Goal: Information Seeking & Learning: Check status

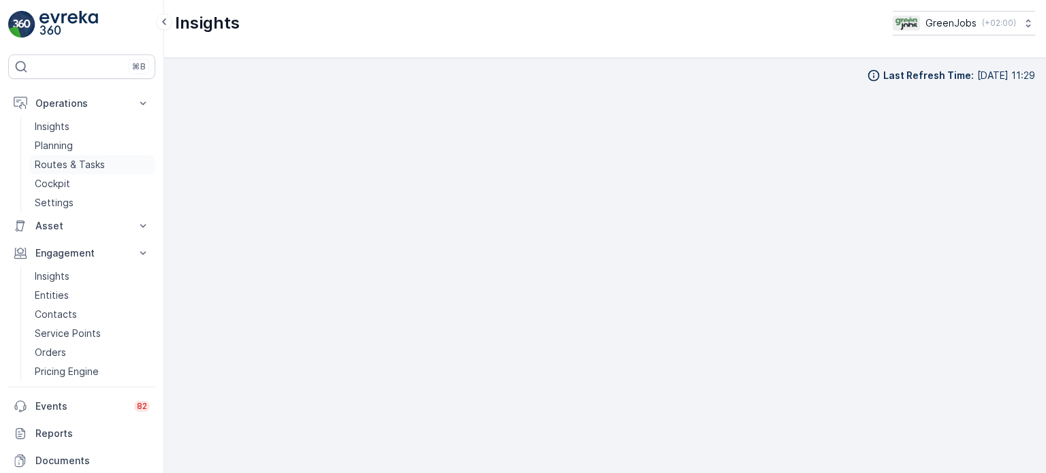
scroll to position [11, 0]
click at [61, 159] on p "Routes & Tasks" at bounding box center [70, 165] width 70 height 14
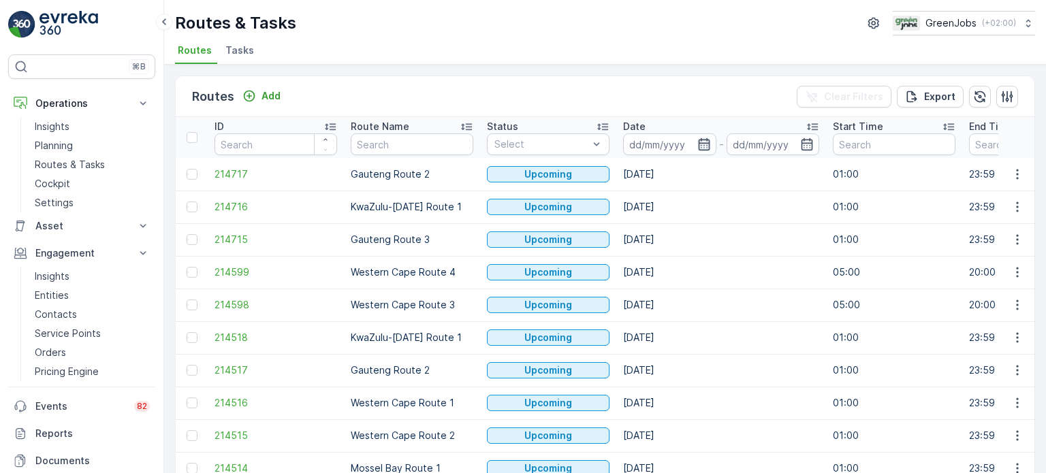
click at [703, 145] on icon "button" at bounding box center [704, 145] width 14 height 14
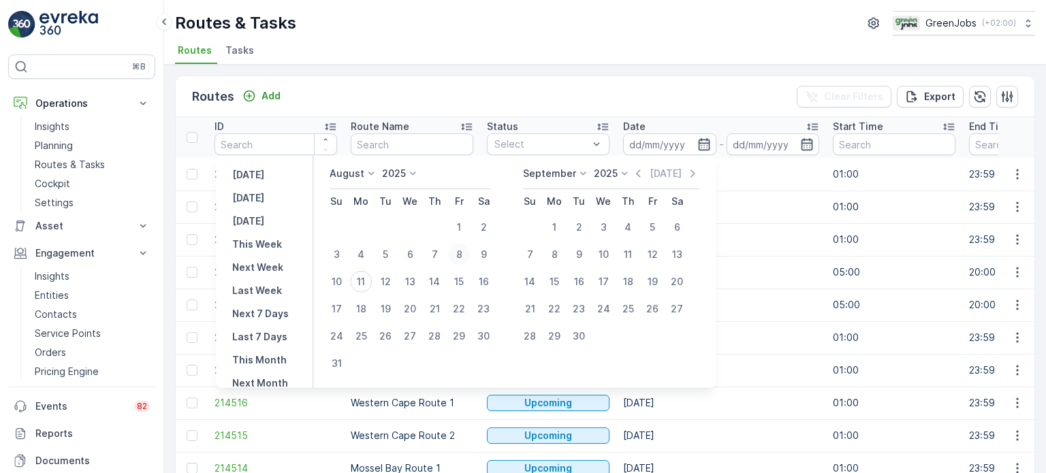
click at [462, 256] on div "8" at bounding box center [459, 255] width 22 height 22
type input "[DATE]"
click at [462, 256] on div "8" at bounding box center [459, 255] width 22 height 22
type input "[DATE]"
click at [462, 256] on div "8" at bounding box center [459, 255] width 22 height 22
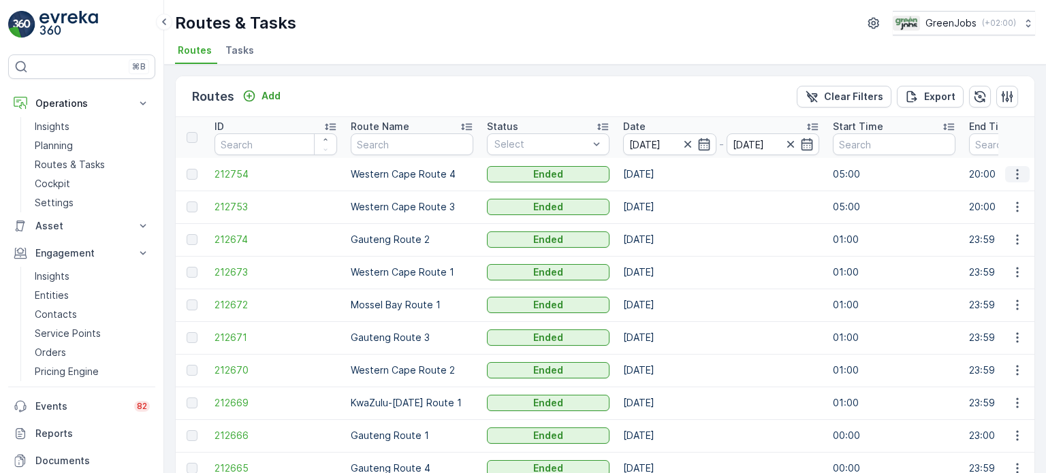
click at [1011, 172] on icon "button" at bounding box center [1018, 175] width 14 height 14
click at [968, 195] on span "See More Details" at bounding box center [985, 194] width 79 height 14
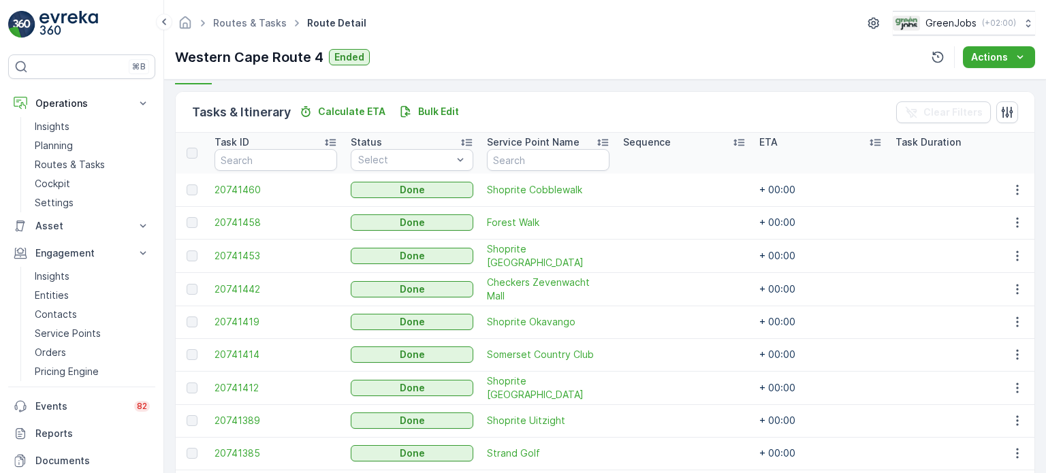
scroll to position [267, 0]
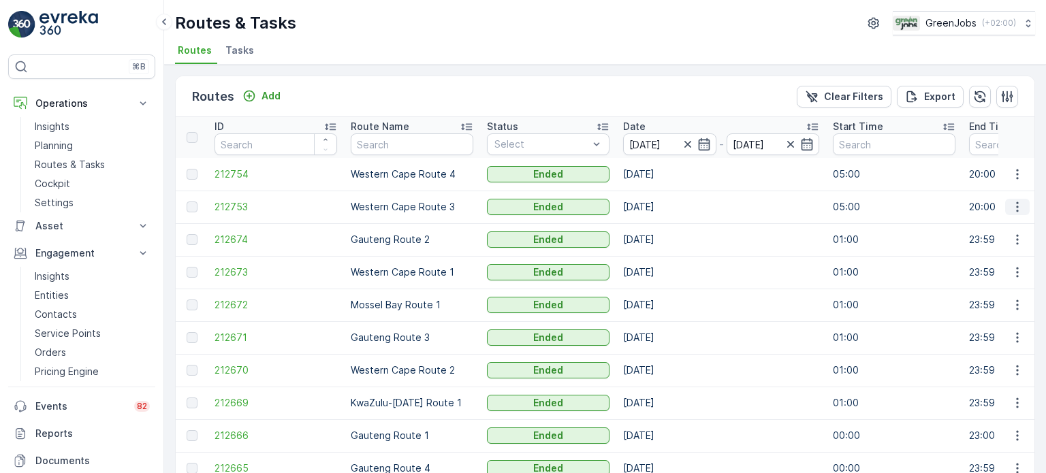
click at [1020, 206] on icon "button" at bounding box center [1018, 207] width 14 height 14
click at [970, 225] on span "See More Details" at bounding box center [985, 227] width 79 height 14
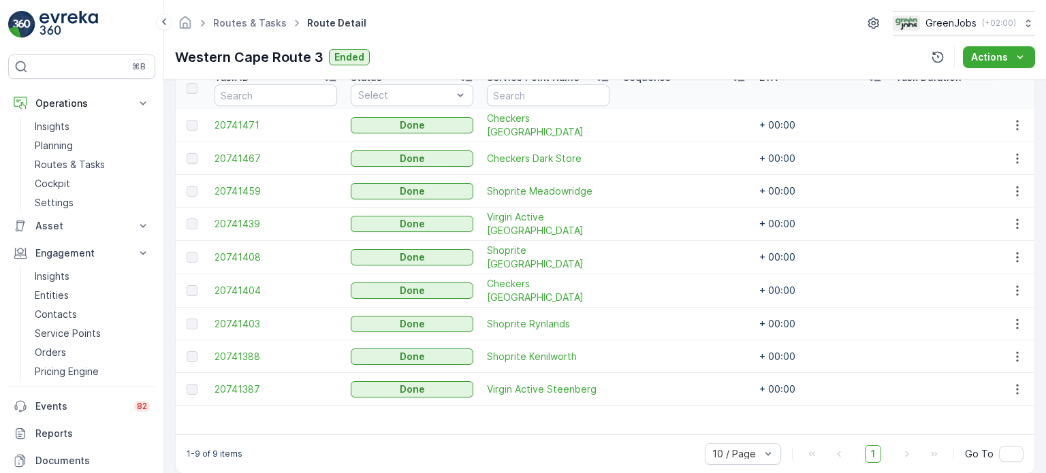
scroll to position [403, 0]
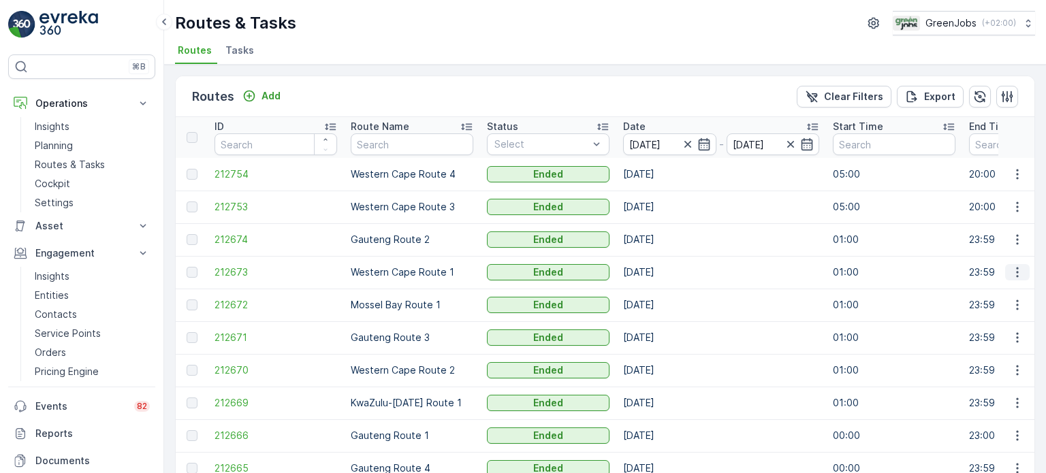
click at [1015, 272] on icon "button" at bounding box center [1018, 273] width 14 height 14
click at [1000, 289] on span "See More Details" at bounding box center [985, 292] width 79 height 14
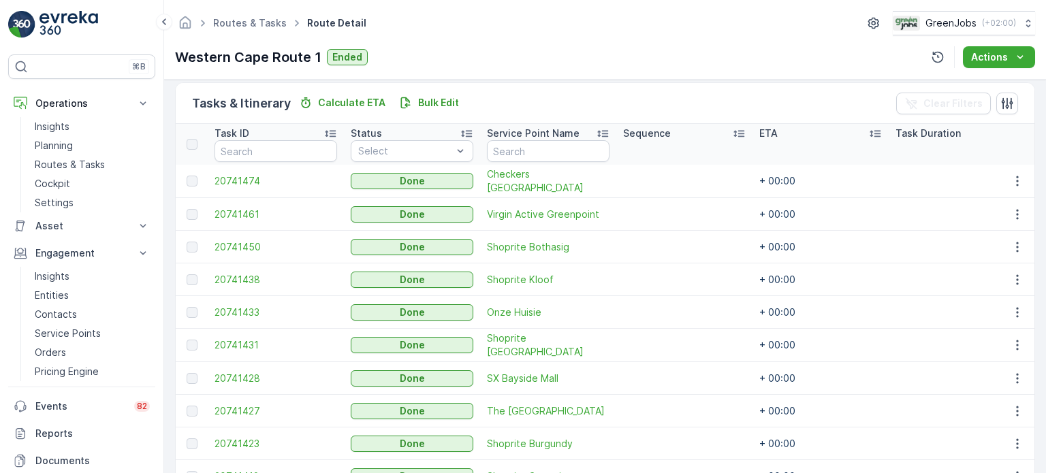
scroll to position [340, 0]
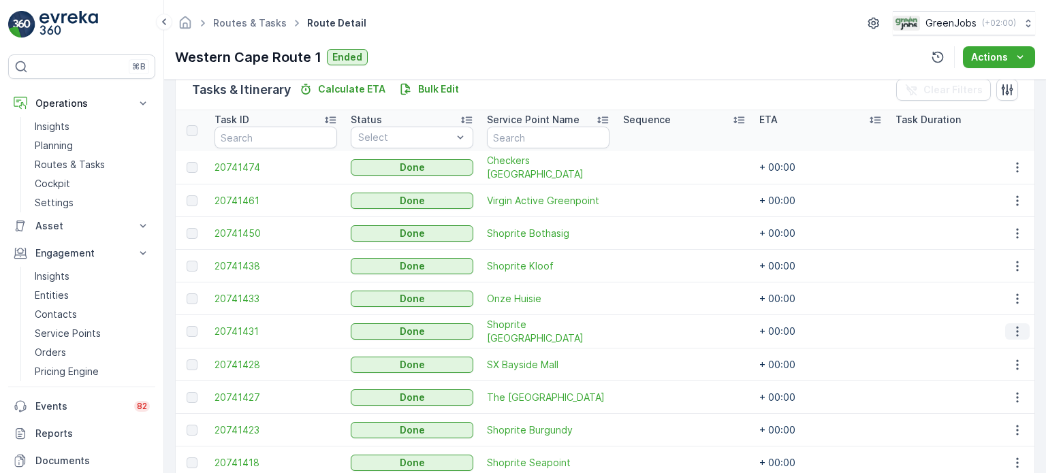
click at [1013, 329] on icon "button" at bounding box center [1018, 332] width 14 height 14
drag, startPoint x: 1004, startPoint y: 337, endPoint x: 978, endPoint y: 347, distance: 28.2
click at [978, 347] on span "See More Details" at bounding box center [1001, 351] width 79 height 14
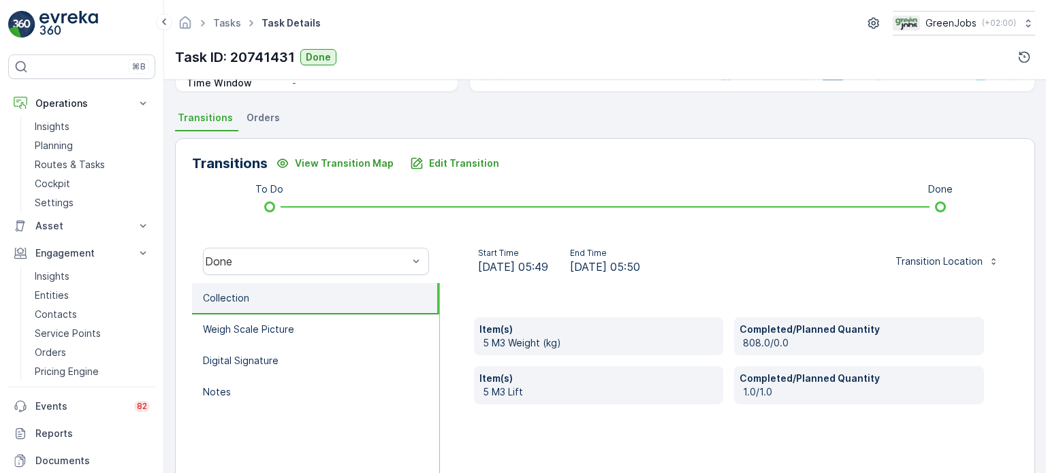
scroll to position [204, 0]
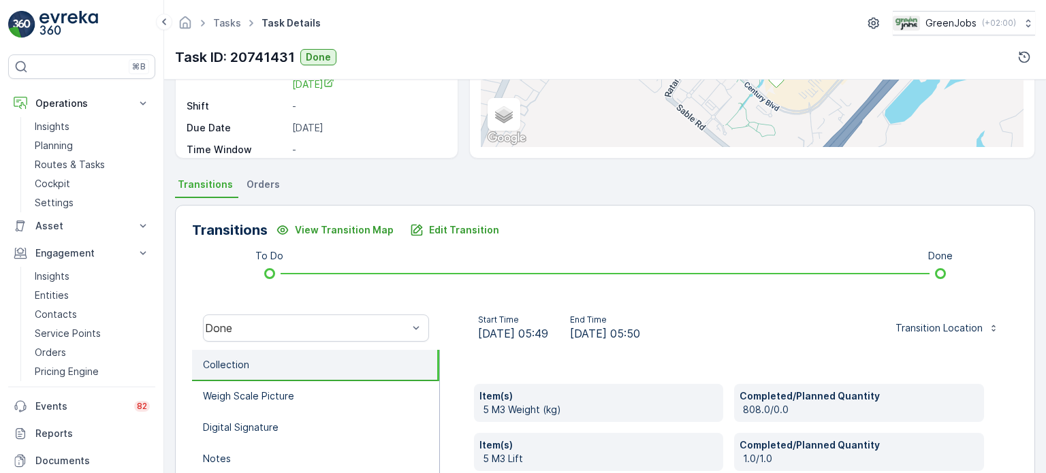
click at [248, 189] on span "Orders" at bounding box center [263, 185] width 33 height 14
